Goal: Information Seeking & Learning: Learn about a topic

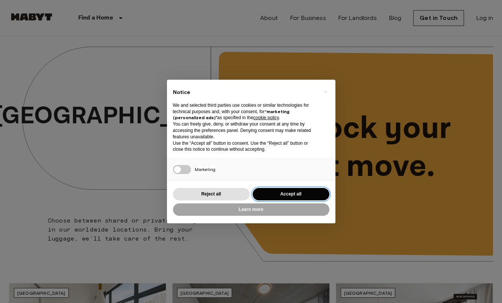
click at [276, 192] on button "Accept all" at bounding box center [291, 194] width 77 height 12
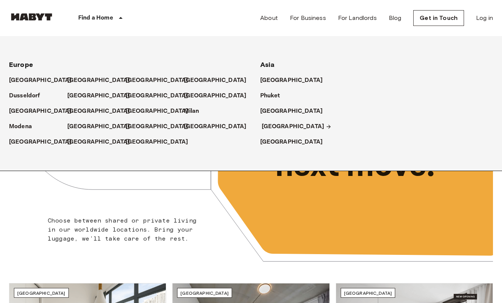
click at [269, 126] on p "[GEOGRAPHIC_DATA]" at bounding box center [293, 126] width 63 height 9
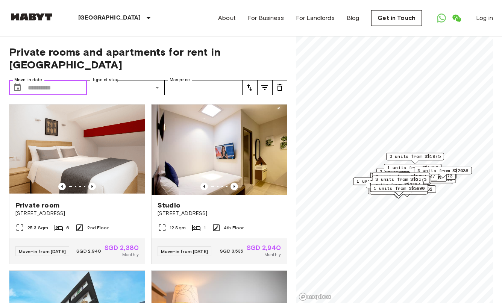
click at [44, 80] on input "Move-in date" at bounding box center [57, 87] width 59 height 15
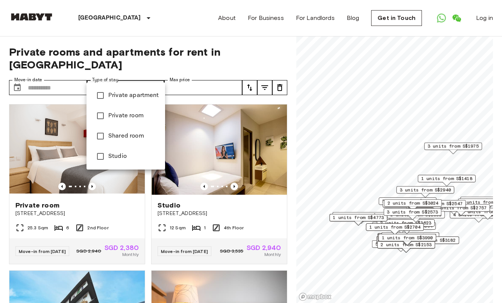
click at [119, 90] on li "Private apartment" at bounding box center [125, 95] width 79 height 20
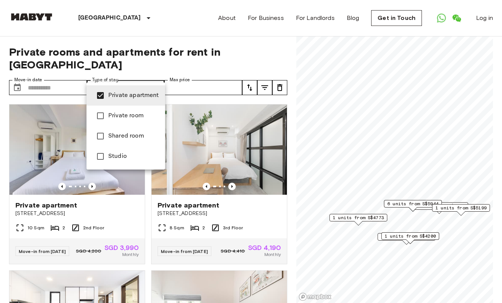
click at [109, 199] on div at bounding box center [251, 151] width 502 height 303
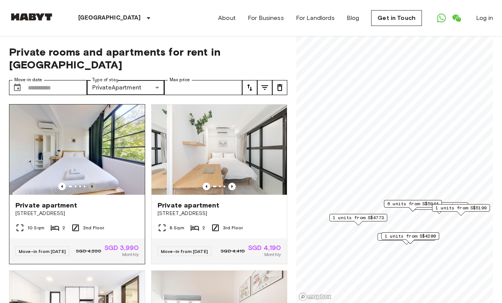
click at [91, 183] on icon "Previous image" at bounding box center [92, 187] width 8 height 8
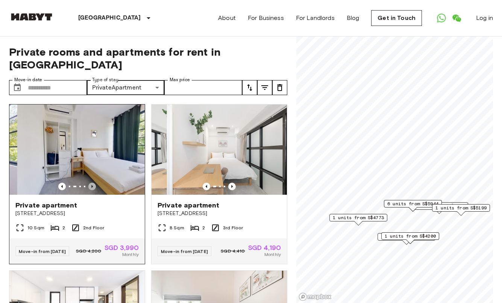
click at [91, 183] on icon "Previous image" at bounding box center [92, 187] width 8 height 8
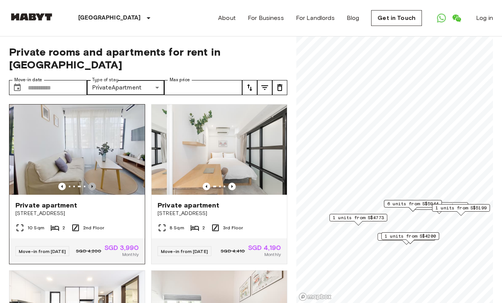
click at [91, 183] on icon "Previous image" at bounding box center [92, 187] width 8 height 8
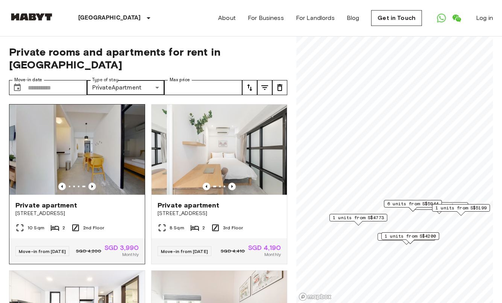
click at [91, 183] on icon "Previous image" at bounding box center [92, 187] width 8 height 8
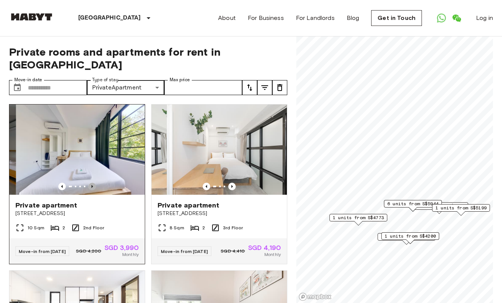
click at [91, 183] on icon "Previous image" at bounding box center [92, 187] width 8 height 8
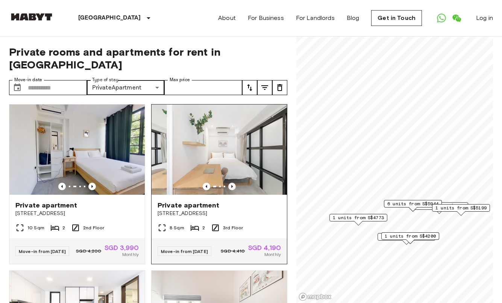
click at [233, 183] on icon "Previous image" at bounding box center [232, 187] width 8 height 8
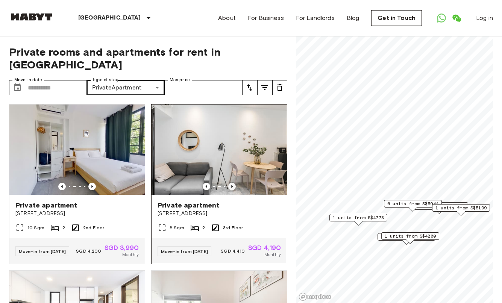
click at [232, 183] on icon "Previous image" at bounding box center [232, 187] width 8 height 8
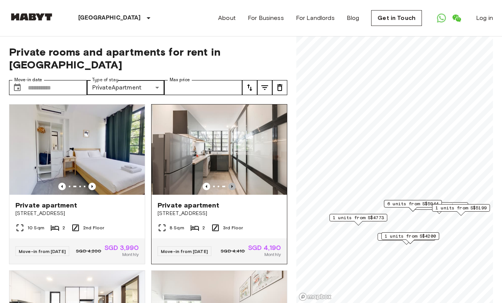
click at [233, 183] on icon "Previous image" at bounding box center [232, 187] width 8 height 8
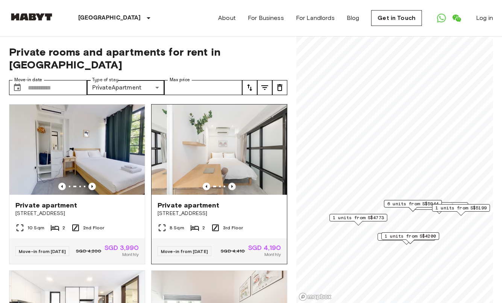
scroll to position [0, 0]
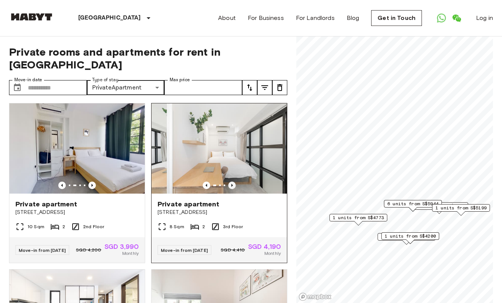
click at [231, 184] on icon "Previous image" at bounding box center [232, 185] width 2 height 3
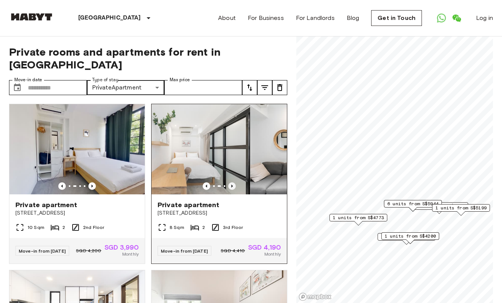
scroll to position [0, 0]
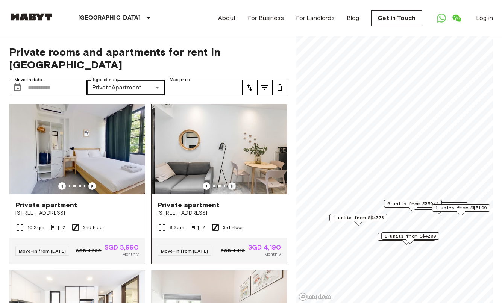
click at [230, 182] on icon "Previous image" at bounding box center [232, 186] width 8 height 8
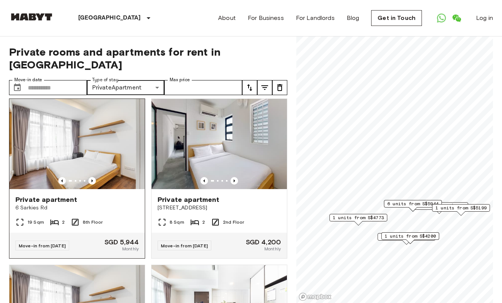
scroll to position [837, 0]
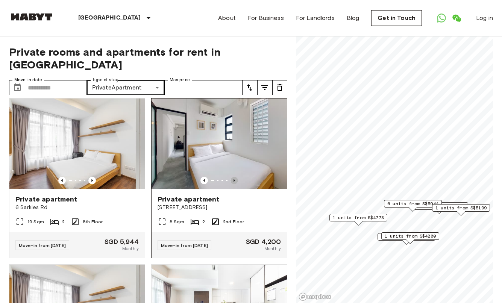
click at [236, 177] on icon "Previous image" at bounding box center [234, 181] width 8 height 8
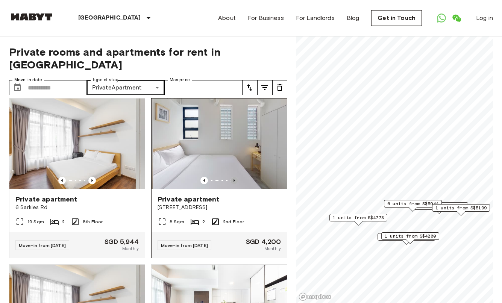
click at [236, 177] on icon "Previous image" at bounding box center [234, 181] width 8 height 8
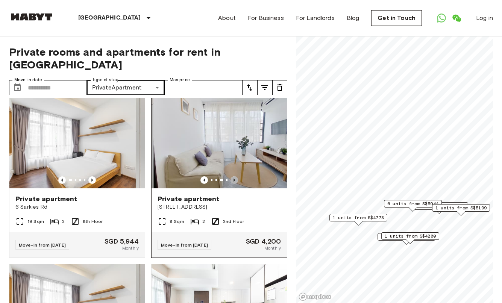
click at [236, 176] on icon "Previous image" at bounding box center [234, 180] width 8 height 8
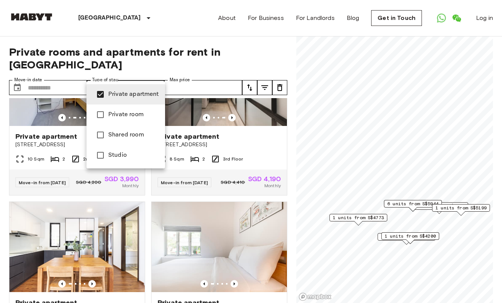
scroll to position [2, 0]
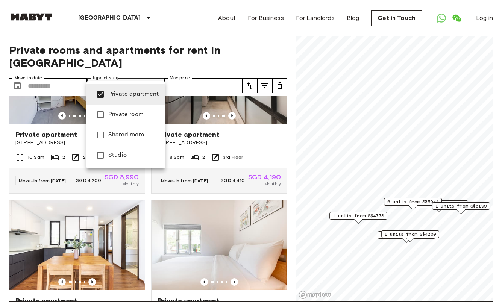
click at [129, 163] on li "Studio" at bounding box center [125, 155] width 79 height 20
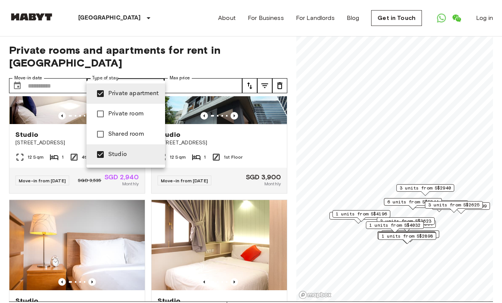
click at [120, 90] on span "Private apartment" at bounding box center [133, 93] width 51 height 9
type input "******"
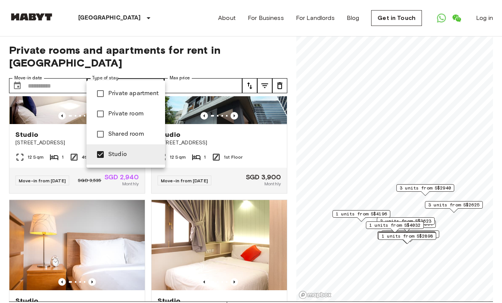
click at [206, 46] on div at bounding box center [251, 151] width 502 height 303
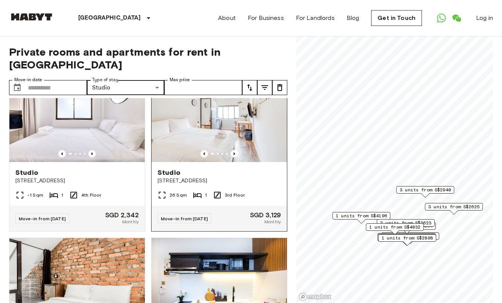
scroll to position [532, 0]
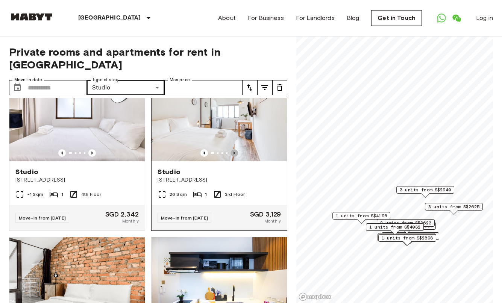
click at [233, 157] on icon "Previous image" at bounding box center [234, 153] width 8 height 8
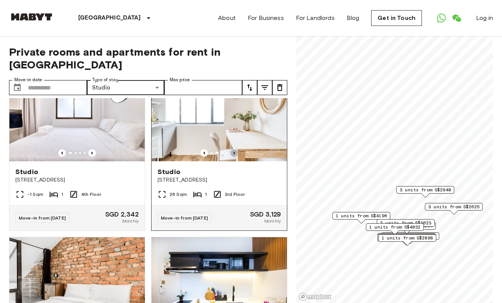
click at [233, 157] on icon "Previous image" at bounding box center [234, 153] width 8 height 8
